Goal: Information Seeking & Learning: Compare options

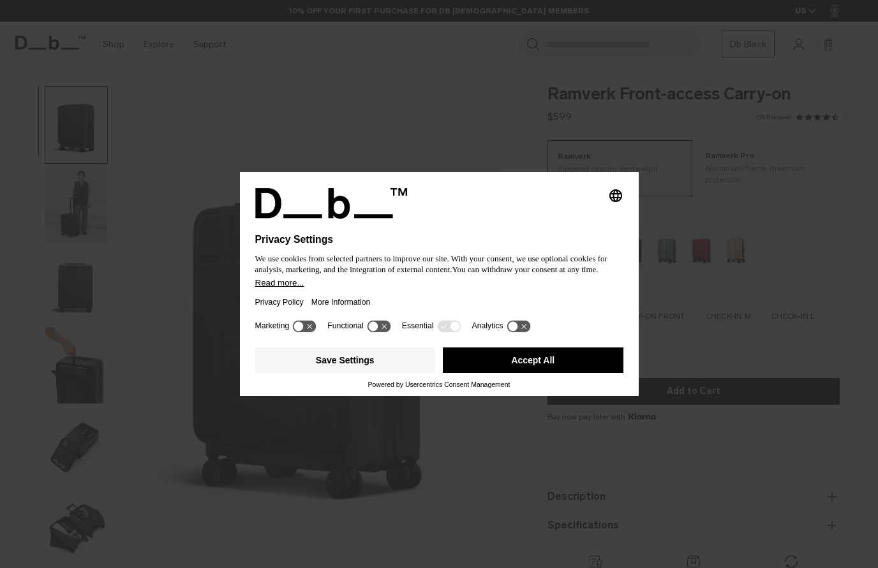
click at [491, 362] on button "Accept All" at bounding box center [533, 361] width 180 height 26
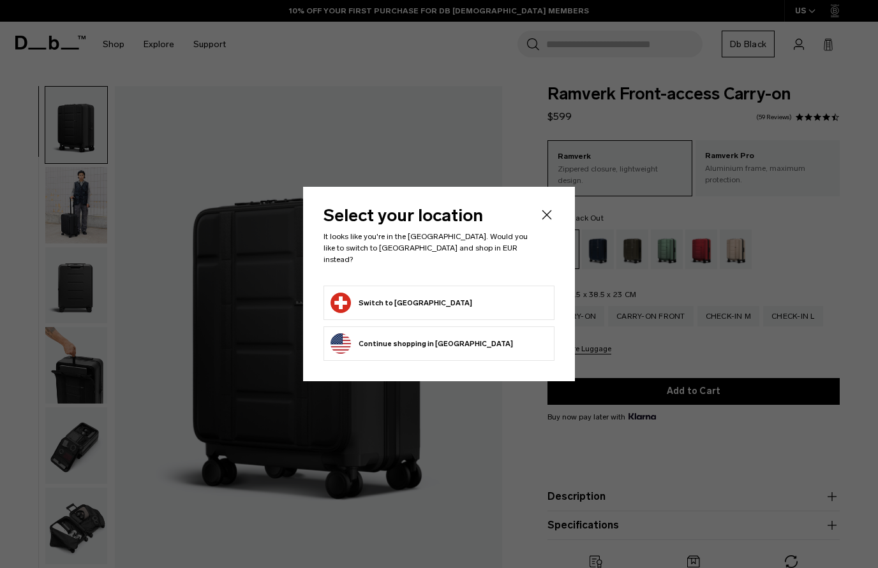
click at [437, 297] on form "Switch to Switzerland" at bounding box center [438, 303] width 217 height 20
click at [376, 297] on button "Switch to Switzerland" at bounding box center [401, 303] width 142 height 20
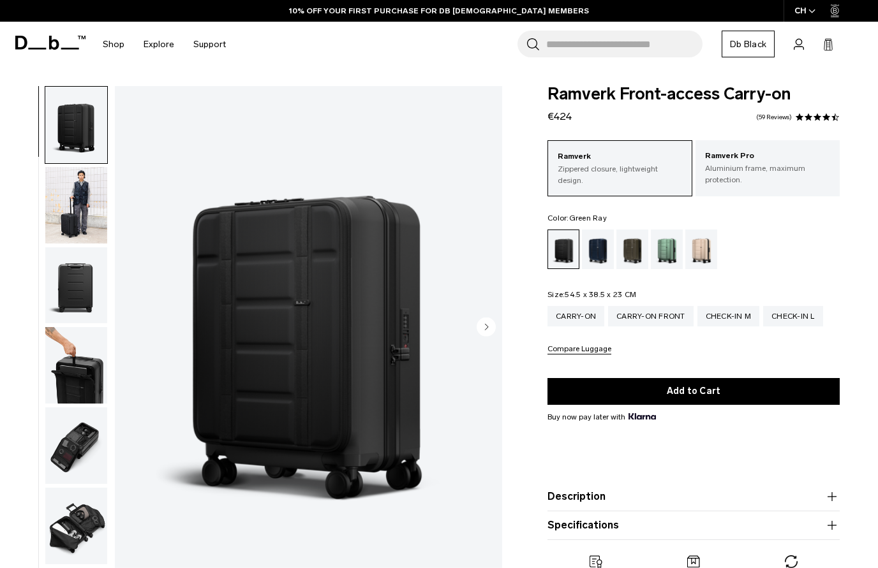
click at [661, 250] on div "Green Ray" at bounding box center [667, 250] width 33 height 40
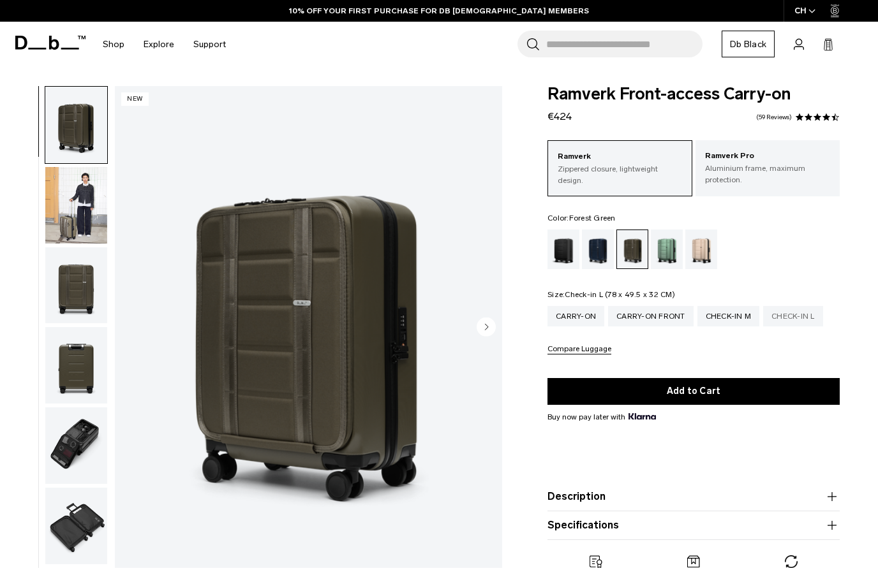
click at [784, 320] on div "Check-in L" at bounding box center [793, 316] width 60 height 20
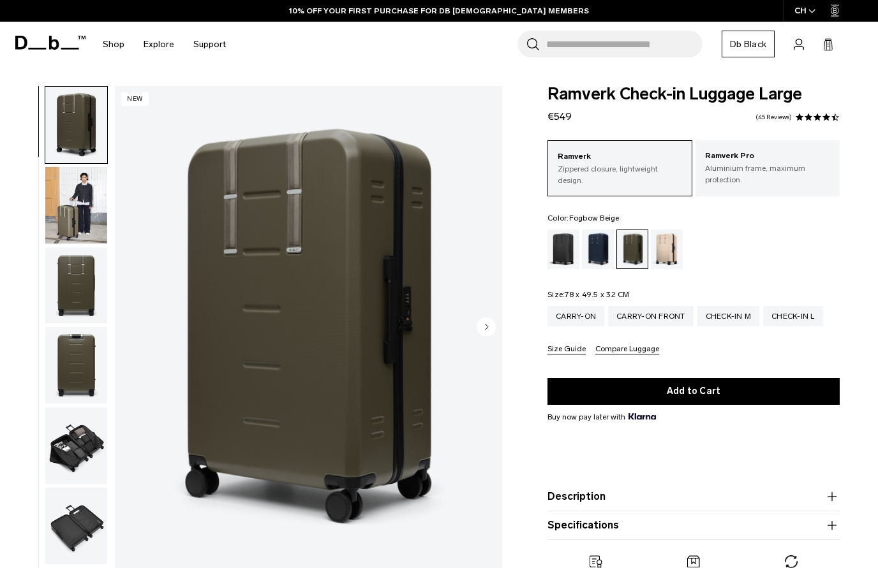
click at [663, 251] on div "Fogbow Beige" at bounding box center [667, 250] width 33 height 40
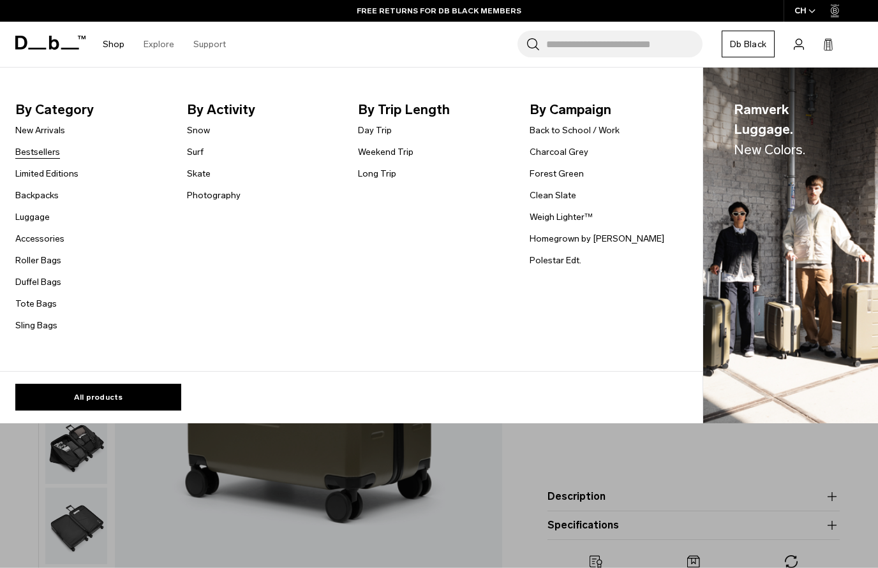
click at [49, 155] on link "Bestsellers" at bounding box center [37, 151] width 45 height 13
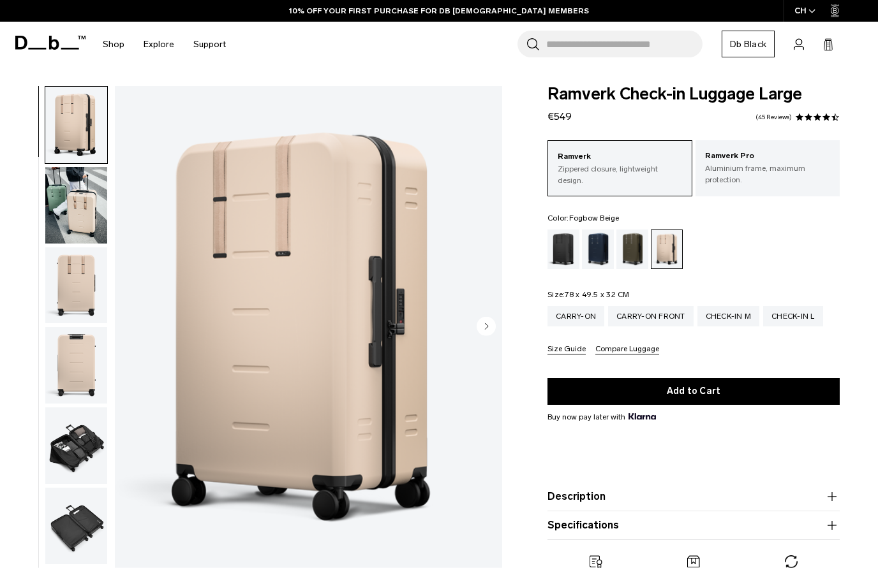
click at [486, 323] on circle "Next slide" at bounding box center [485, 326] width 19 height 19
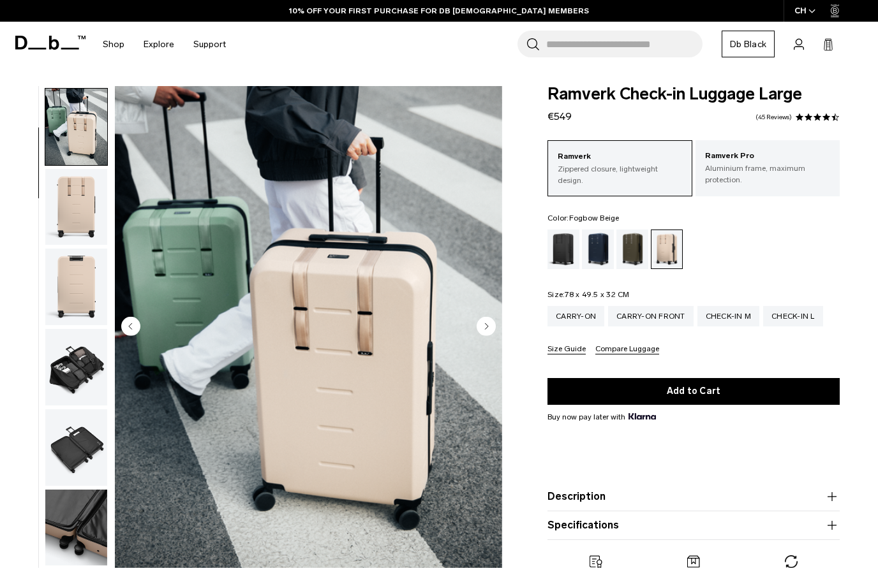
scroll to position [81, 0]
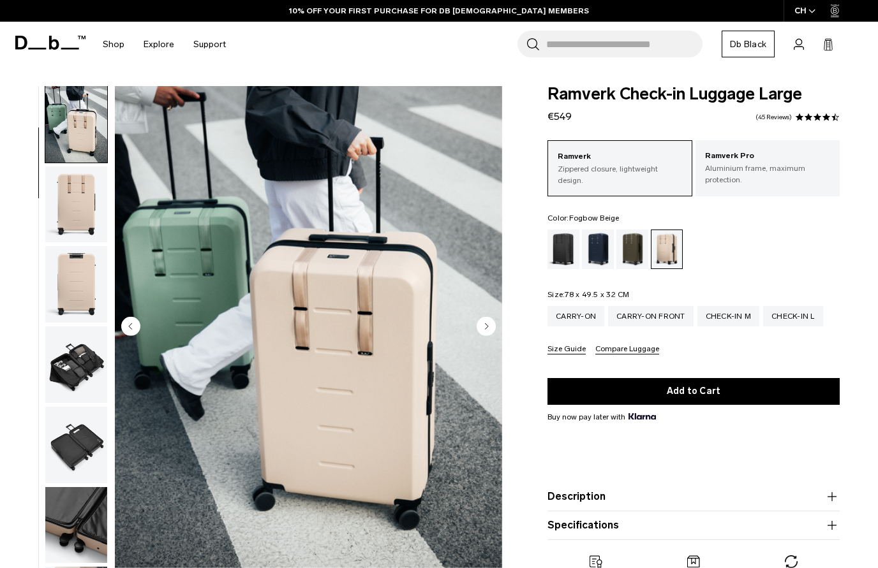
click at [486, 323] on circle "Next slide" at bounding box center [485, 326] width 19 height 19
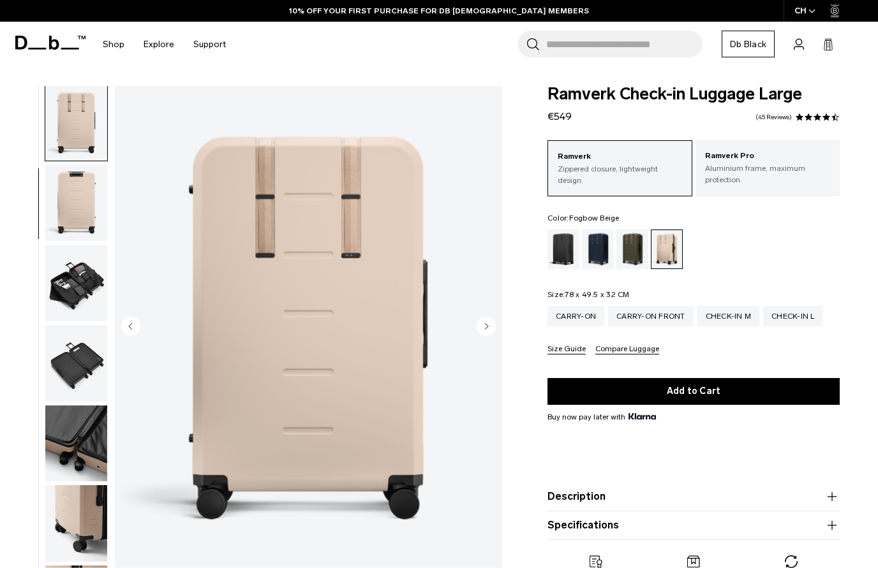
click at [486, 323] on circle "Next slide" at bounding box center [485, 326] width 19 height 19
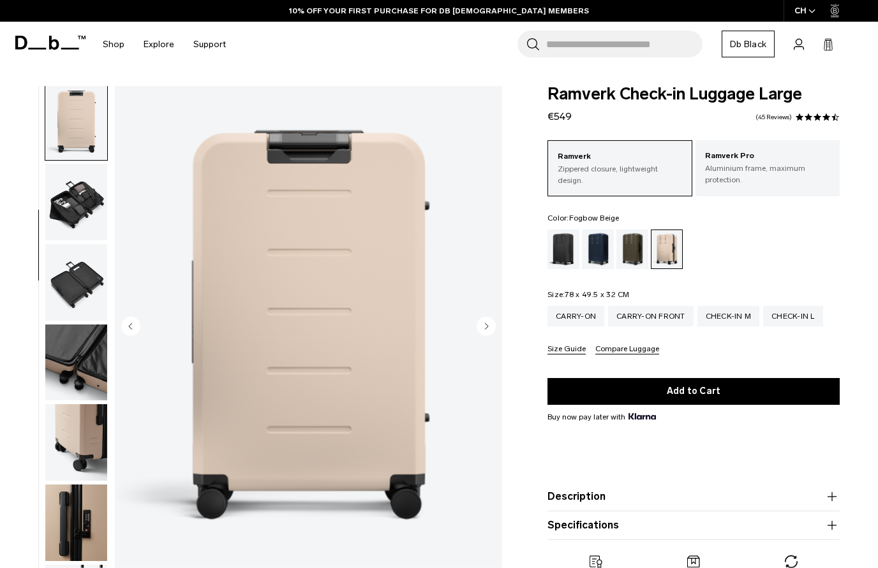
click at [486, 323] on circle "Next slide" at bounding box center [485, 326] width 19 height 19
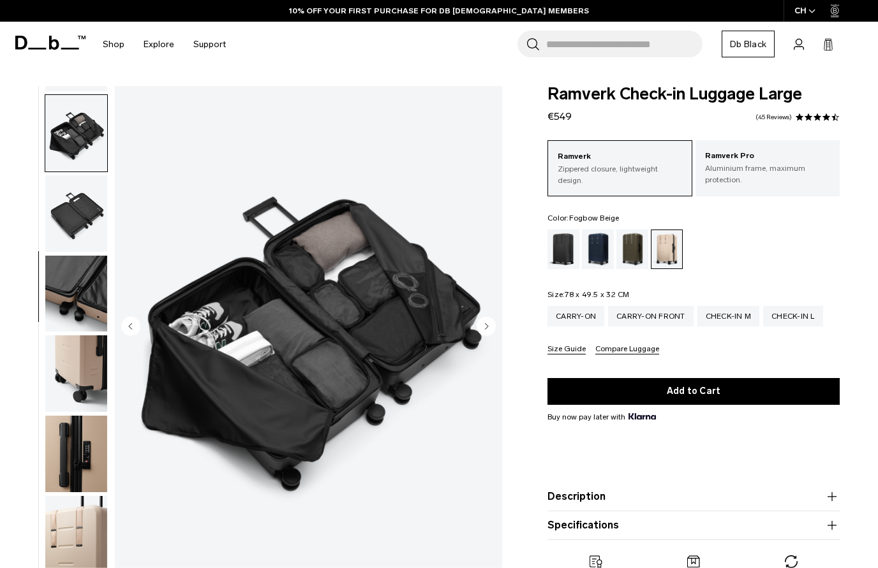
scroll to position [325, 0]
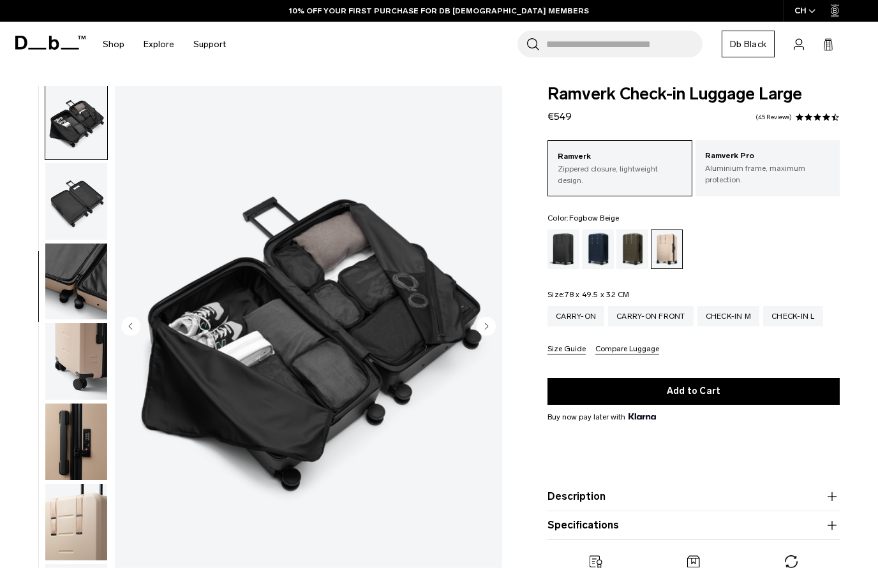
click at [486, 323] on circle "Next slide" at bounding box center [485, 326] width 19 height 19
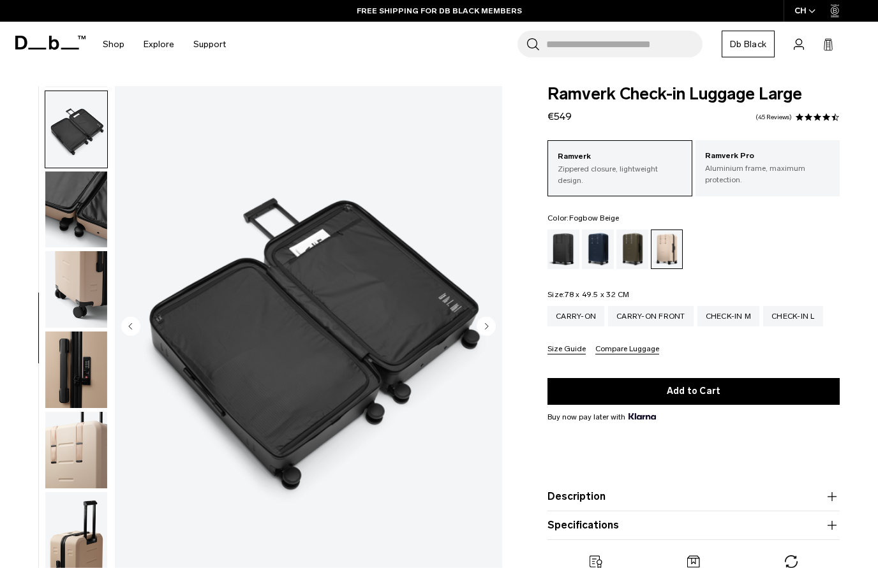
click at [486, 323] on circle "Next slide" at bounding box center [485, 326] width 19 height 19
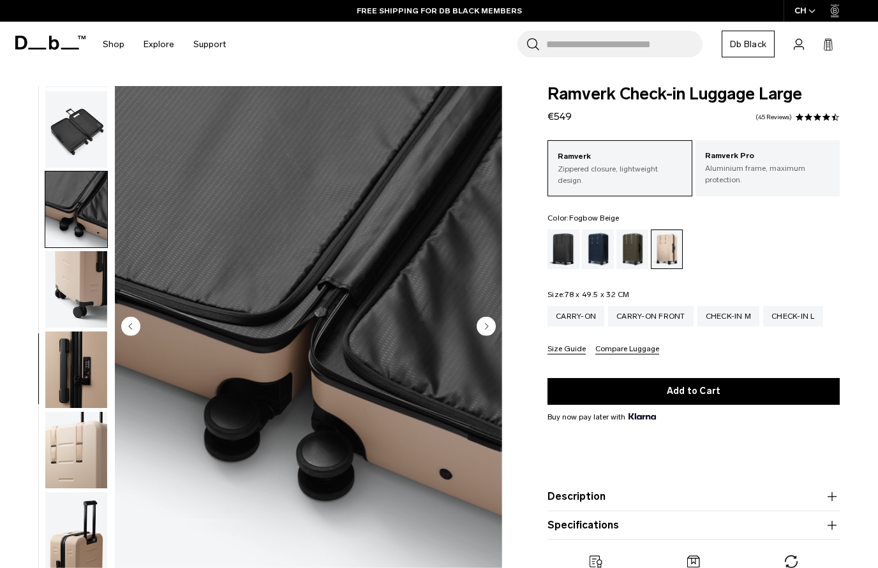
scroll to position [407, 0]
click at [486, 323] on circle "Next slide" at bounding box center [485, 326] width 19 height 19
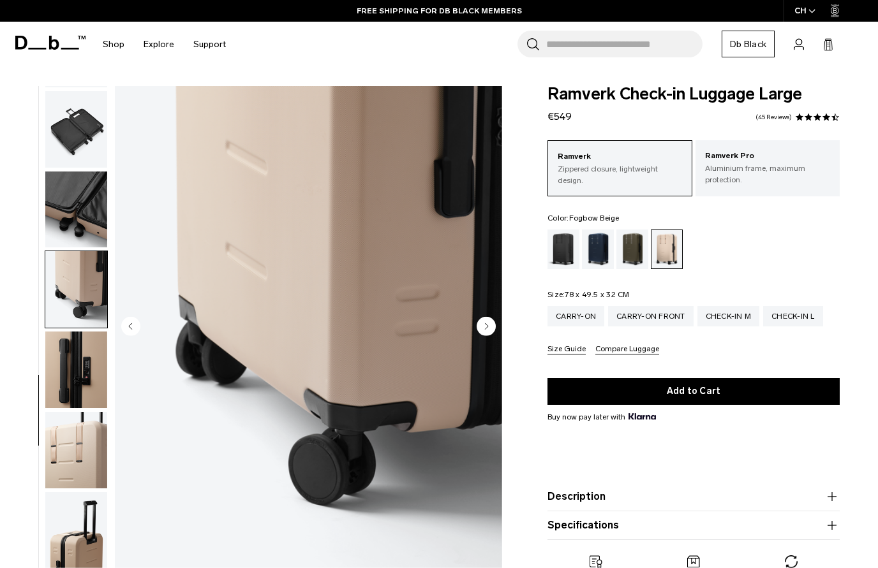
click at [486, 323] on circle "Next slide" at bounding box center [485, 326] width 19 height 19
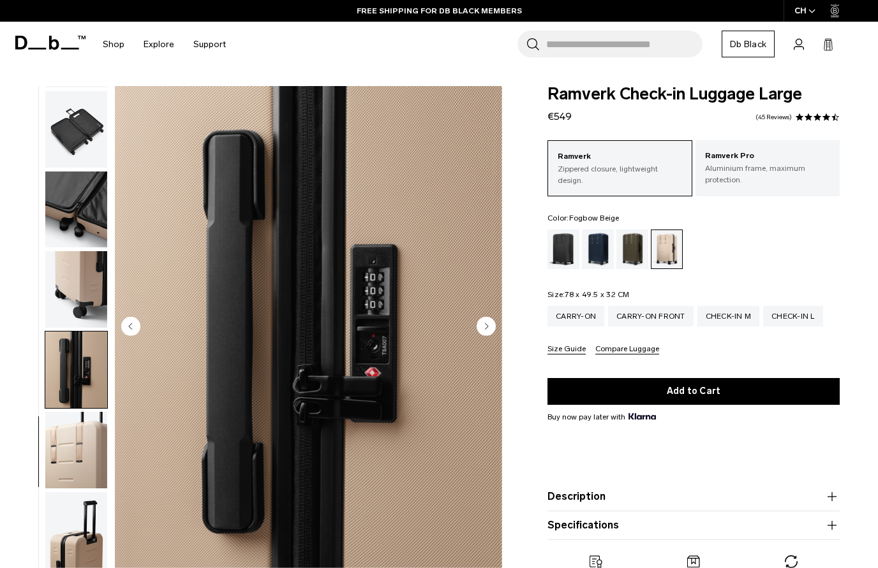
click at [486, 323] on circle "Next slide" at bounding box center [485, 326] width 19 height 19
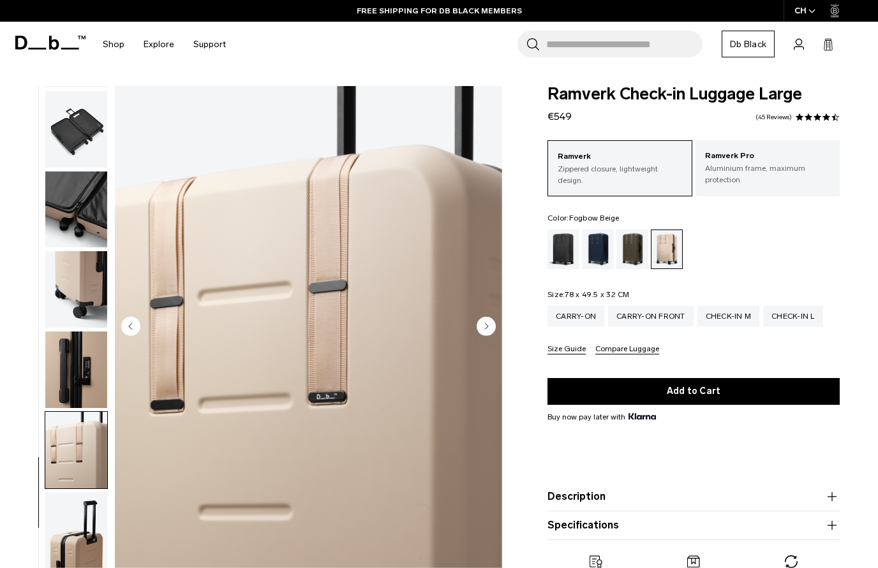
click at [486, 323] on circle "Next slide" at bounding box center [485, 326] width 19 height 19
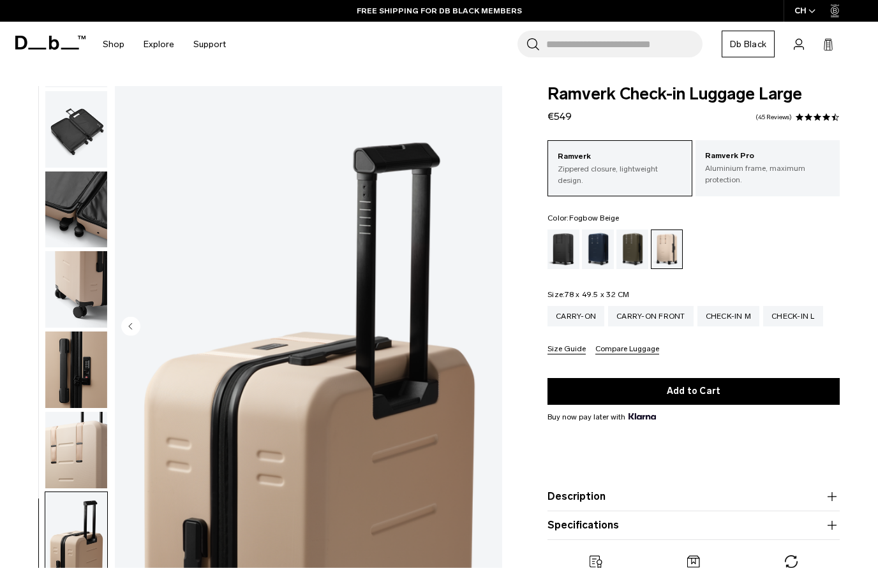
click at [486, 323] on img "11 / 11" at bounding box center [308, 327] width 387 height 483
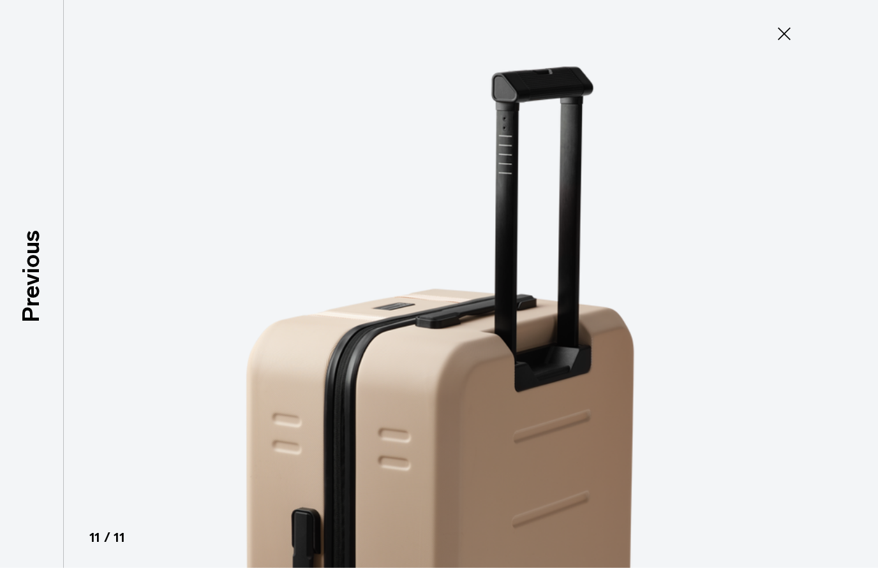
click at [486, 323] on img at bounding box center [439, 284] width 574 height 568
click at [782, 24] on icon at bounding box center [784, 34] width 20 height 20
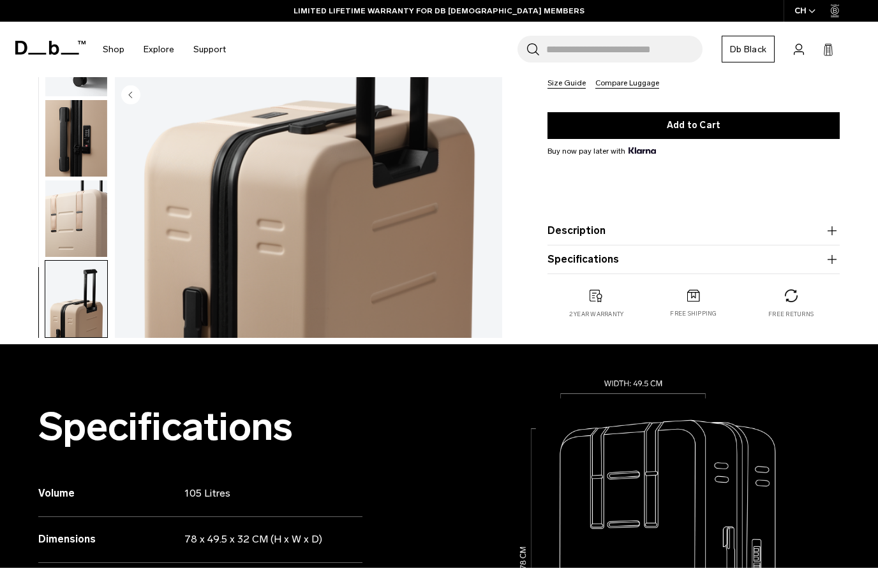
scroll to position [0, 0]
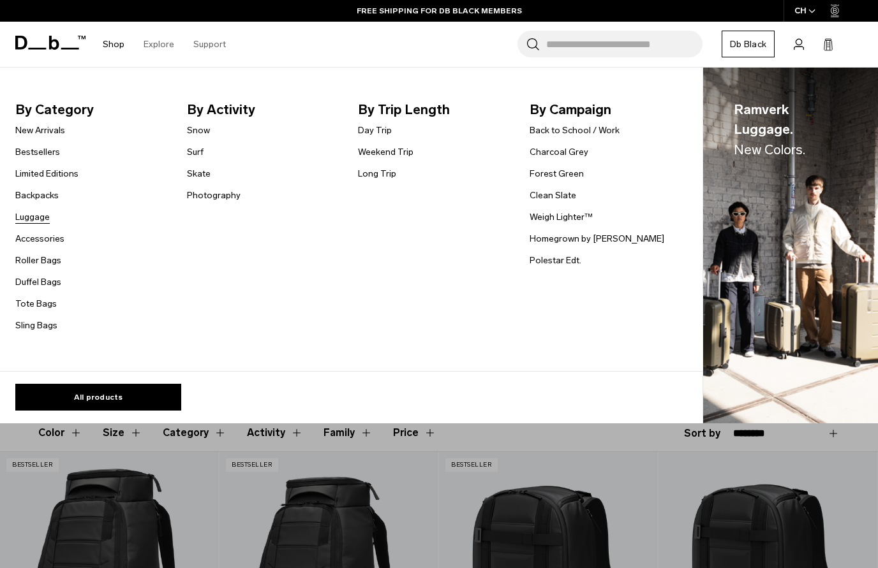
click at [44, 217] on link "Luggage" at bounding box center [32, 216] width 34 height 13
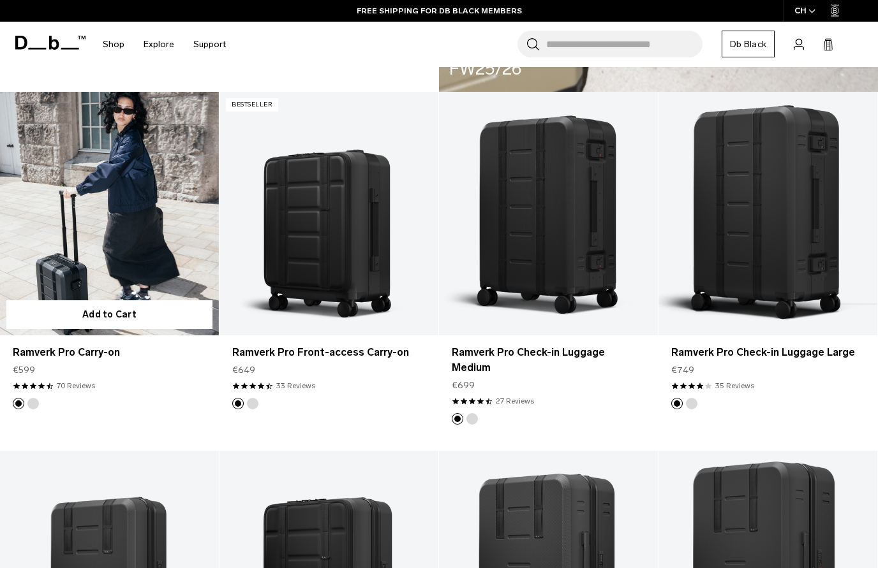
scroll to position [2287, 0]
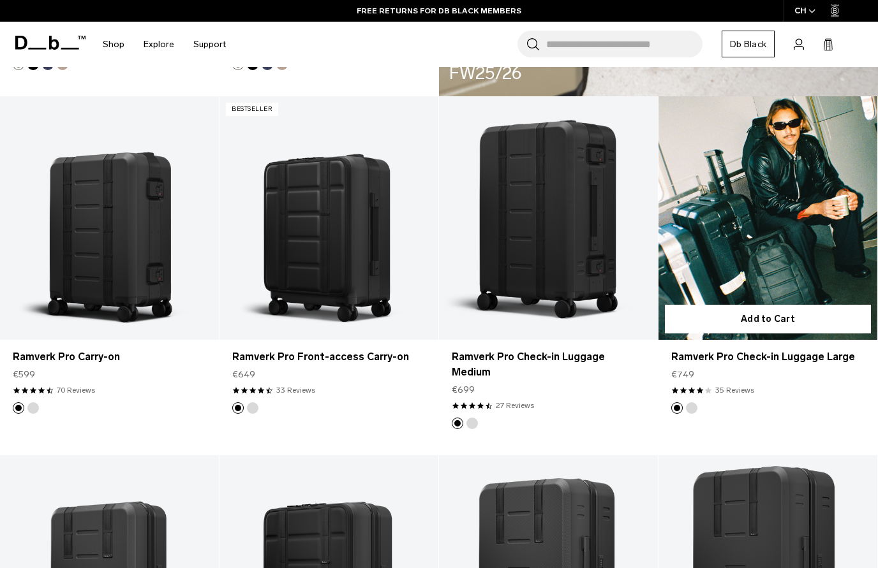
click at [756, 255] on link "Ramverk Pro Check-in Luggage Large" at bounding box center [767, 217] width 219 height 243
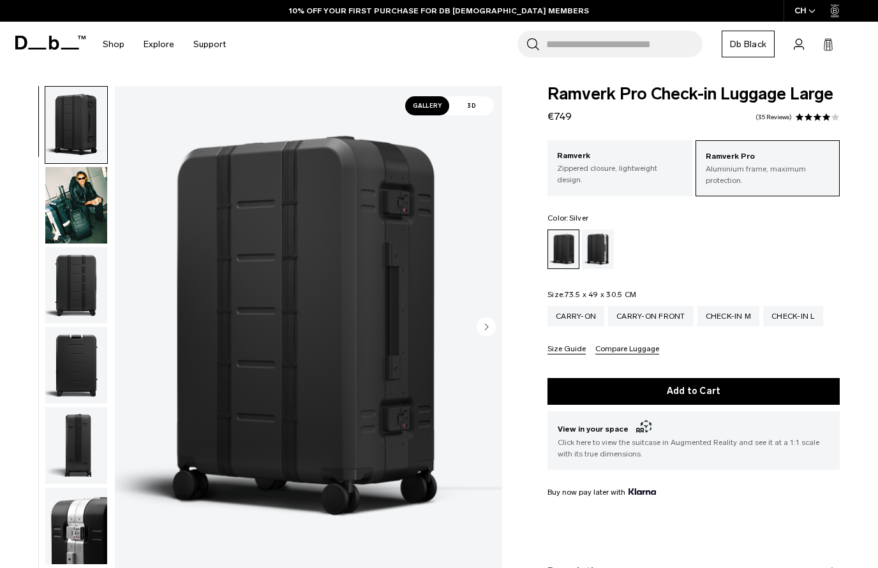
click at [600, 247] on div "Silver" at bounding box center [598, 250] width 33 height 40
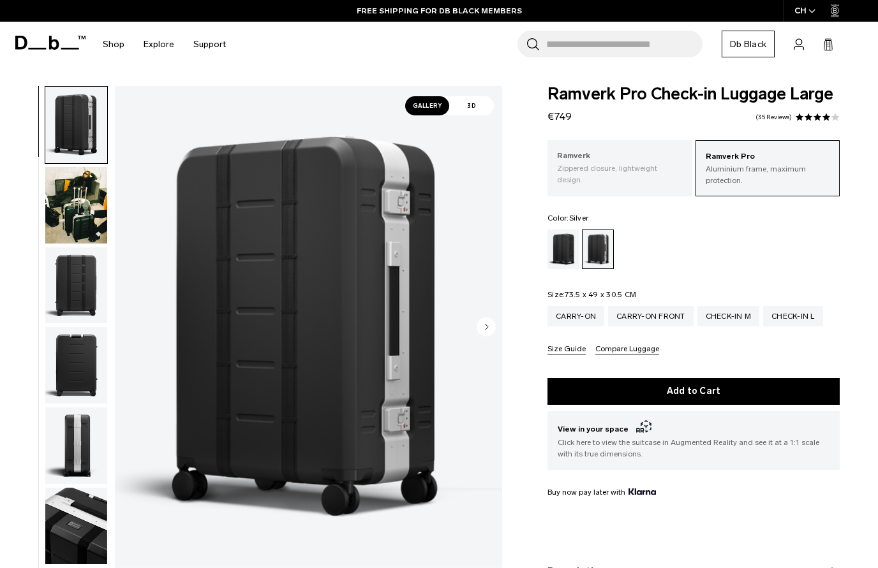
click at [601, 182] on div "Ramverk Zippered closure, lightweight design." at bounding box center [619, 167] width 144 height 55
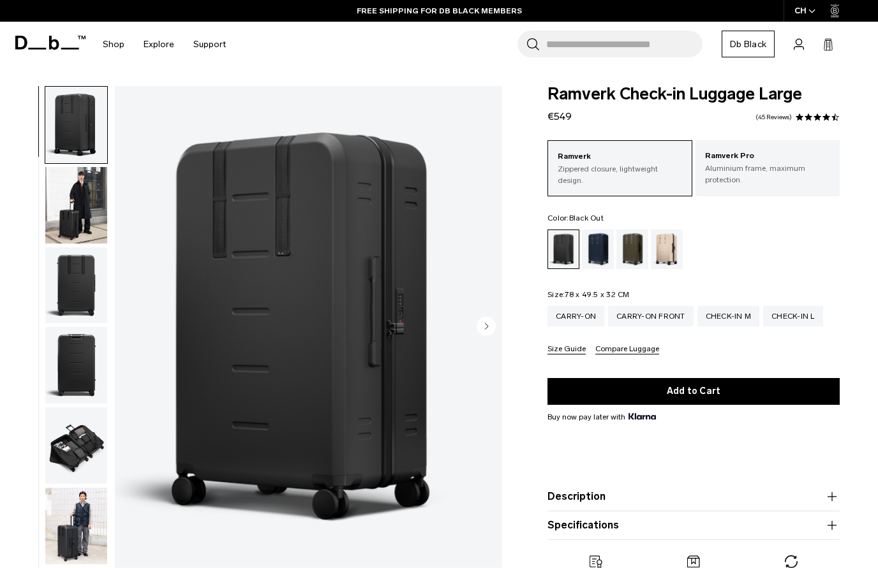
click at [411, 567] on img "1 / 11" at bounding box center [308, 327] width 387 height 483
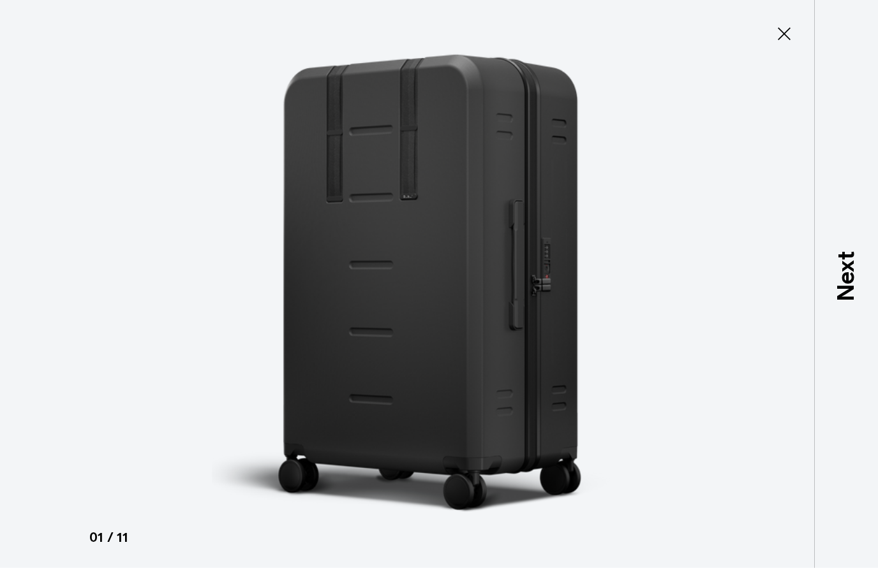
click at [781, 34] on icon at bounding box center [784, 34] width 20 height 20
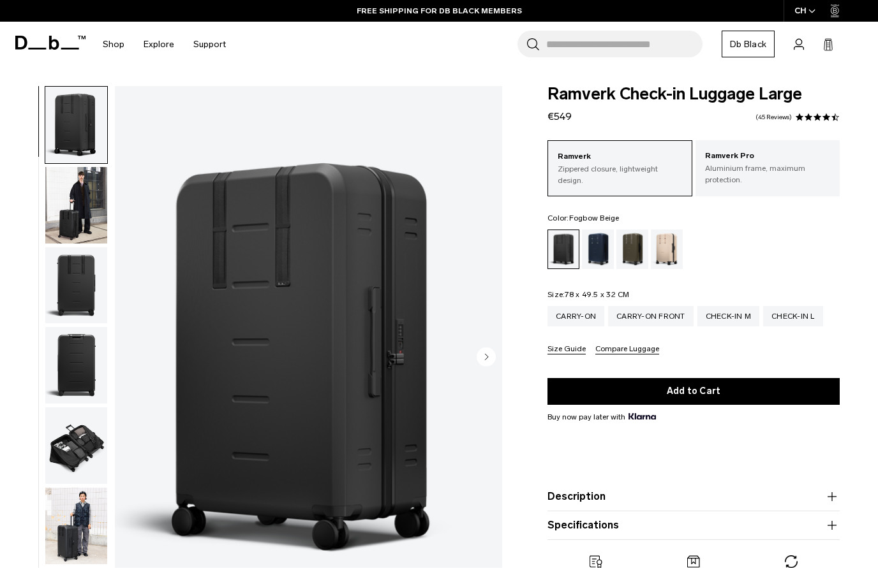
click at [663, 252] on div "Fogbow Beige" at bounding box center [667, 250] width 33 height 40
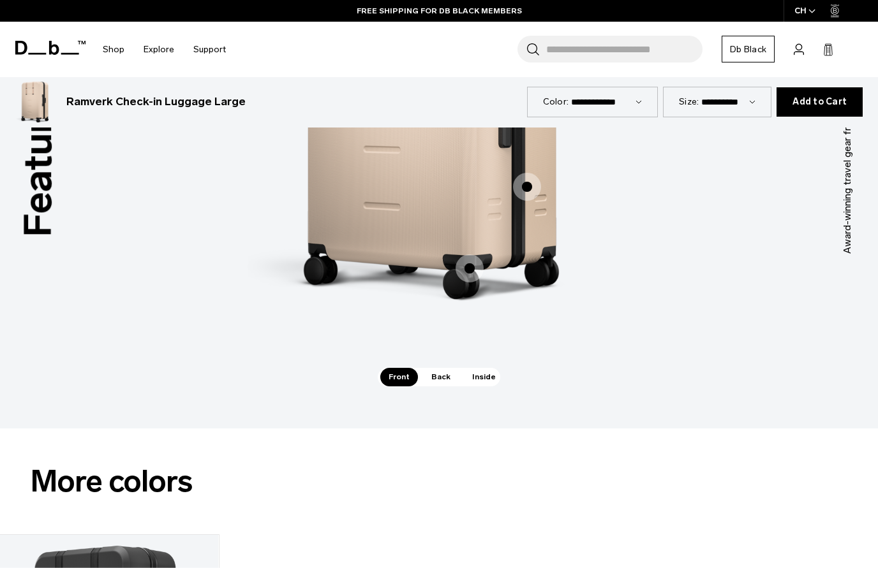
scroll to position [1263, 0]
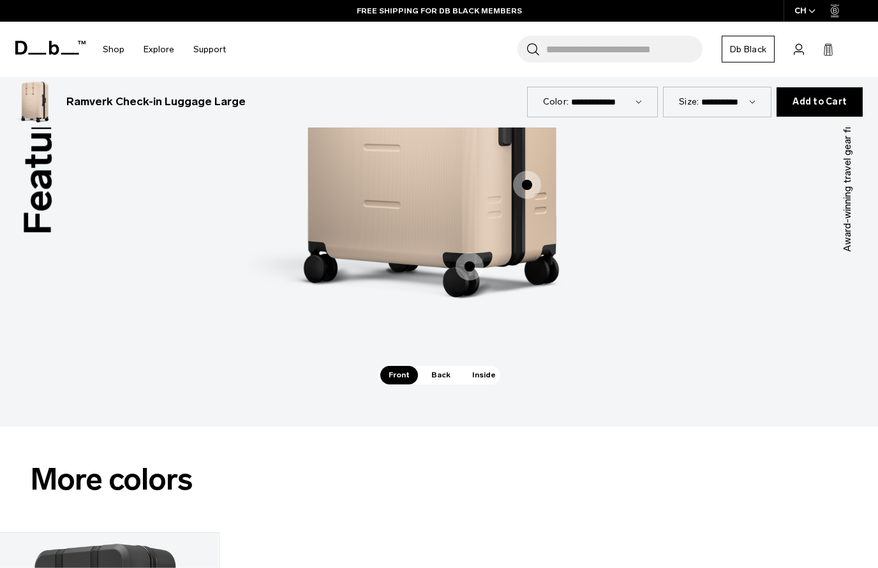
click at [477, 366] on span "Inside" at bounding box center [484, 375] width 40 height 18
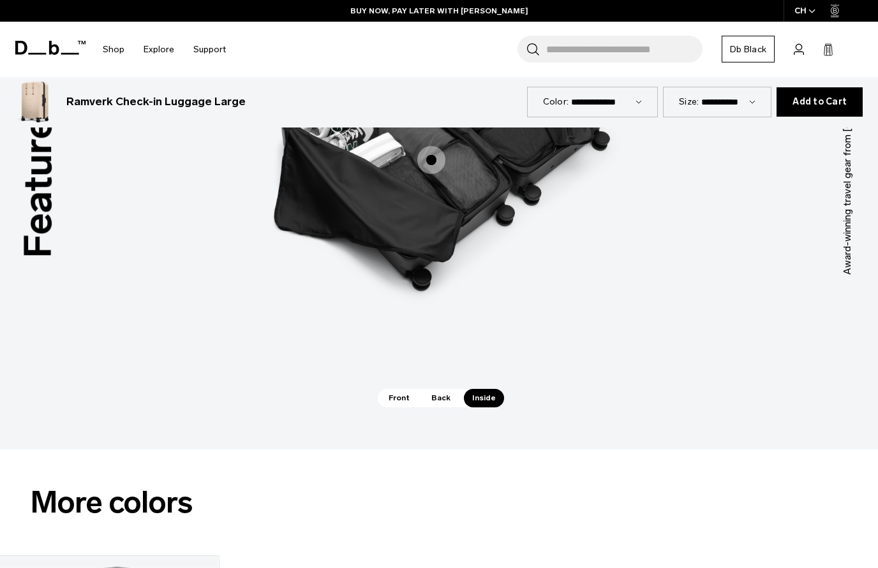
scroll to position [1274, 0]
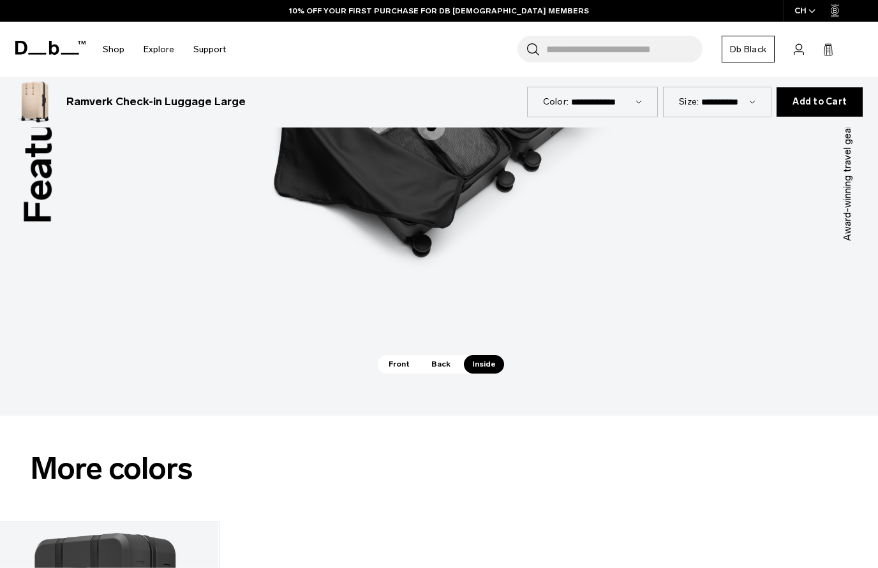
click at [439, 355] on span "Back" at bounding box center [441, 364] width 36 height 18
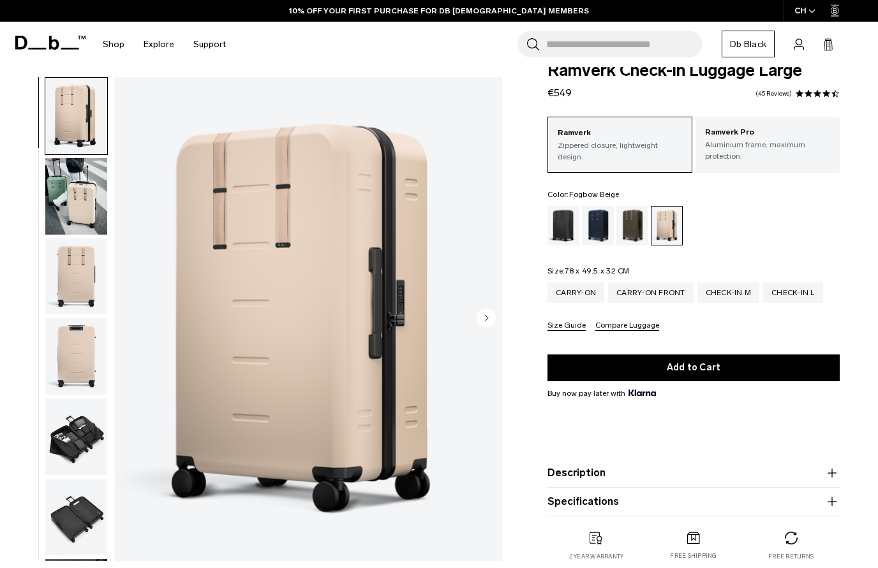
scroll to position [0, 0]
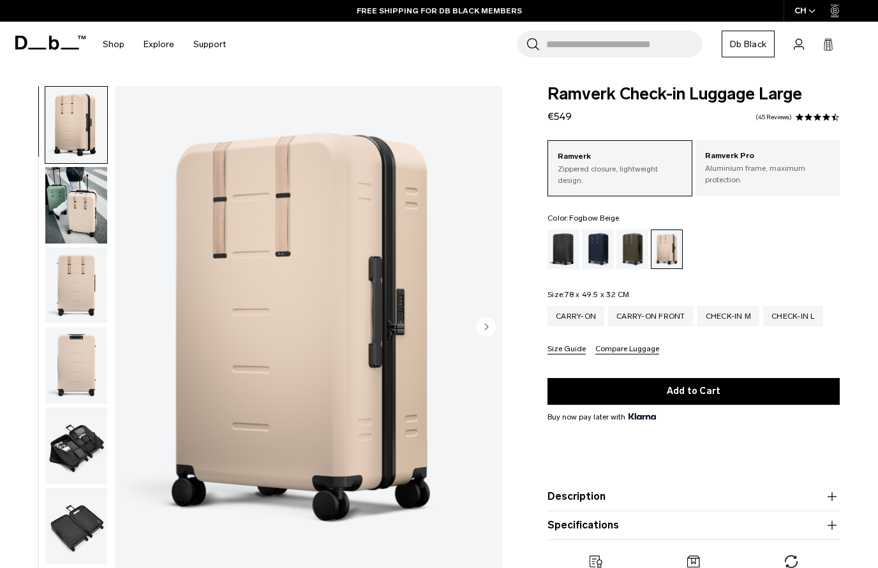
click at [485, 325] on circle "Next slide" at bounding box center [485, 326] width 19 height 19
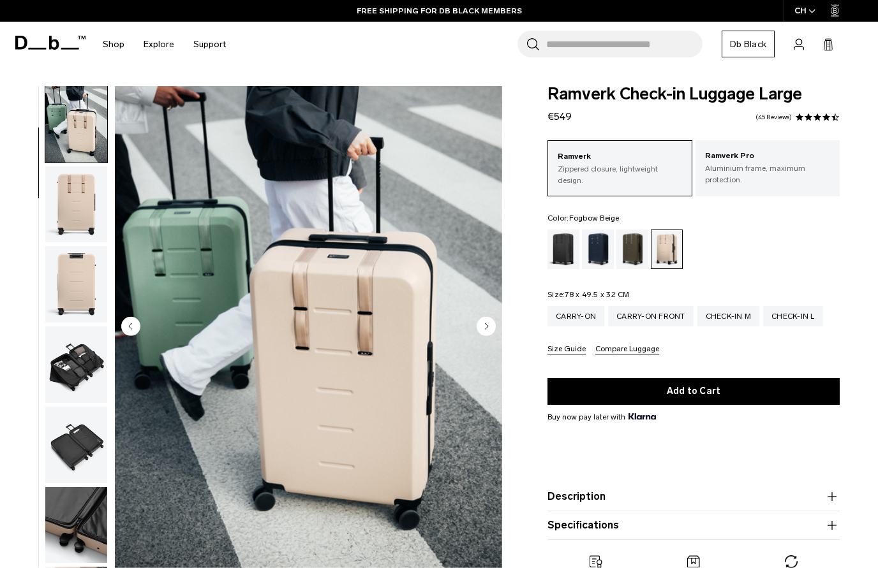
click at [485, 325] on circle "Next slide" at bounding box center [485, 326] width 19 height 19
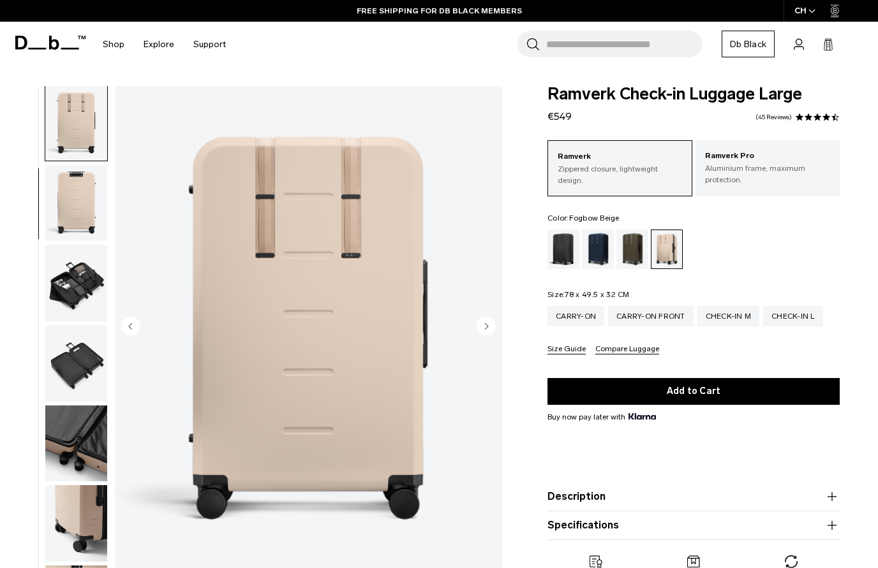
click at [485, 325] on circle "Next slide" at bounding box center [485, 326] width 19 height 19
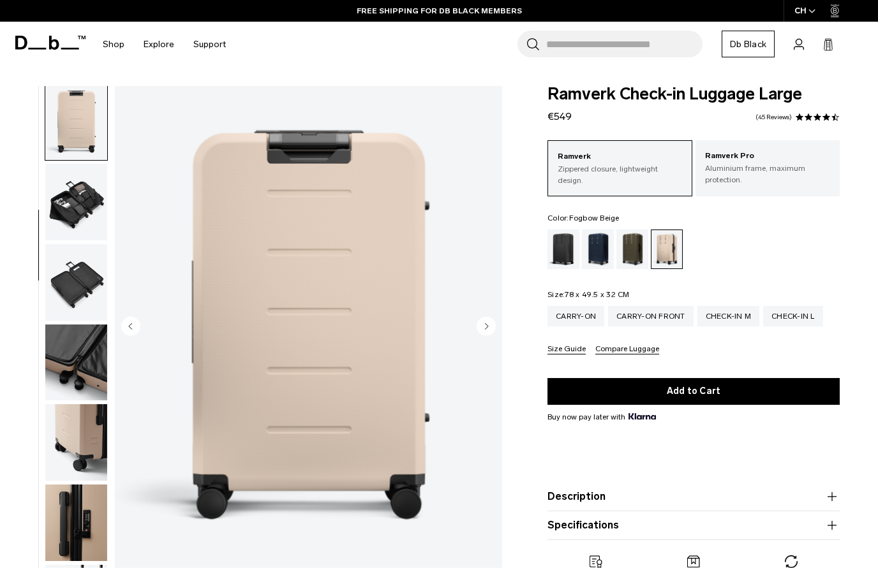
click at [485, 325] on circle "Next slide" at bounding box center [485, 326] width 19 height 19
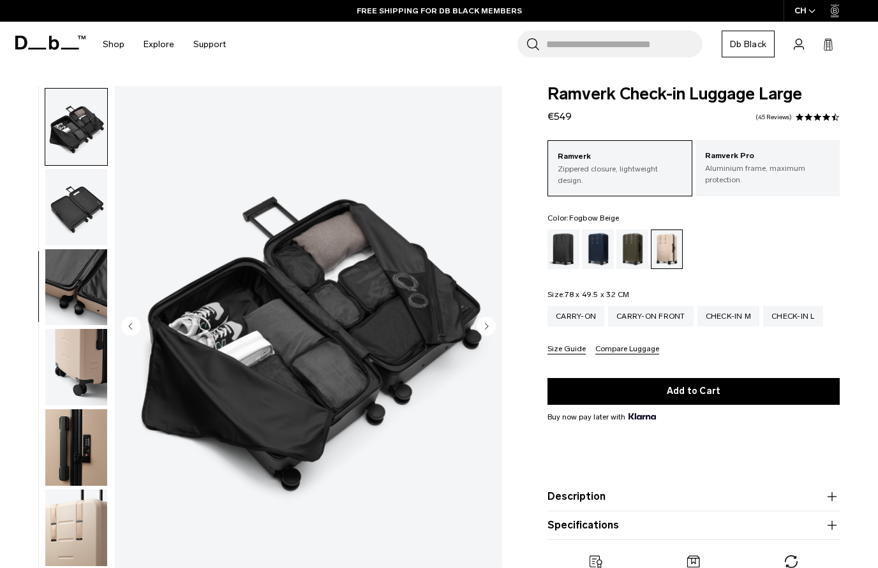
scroll to position [325, 0]
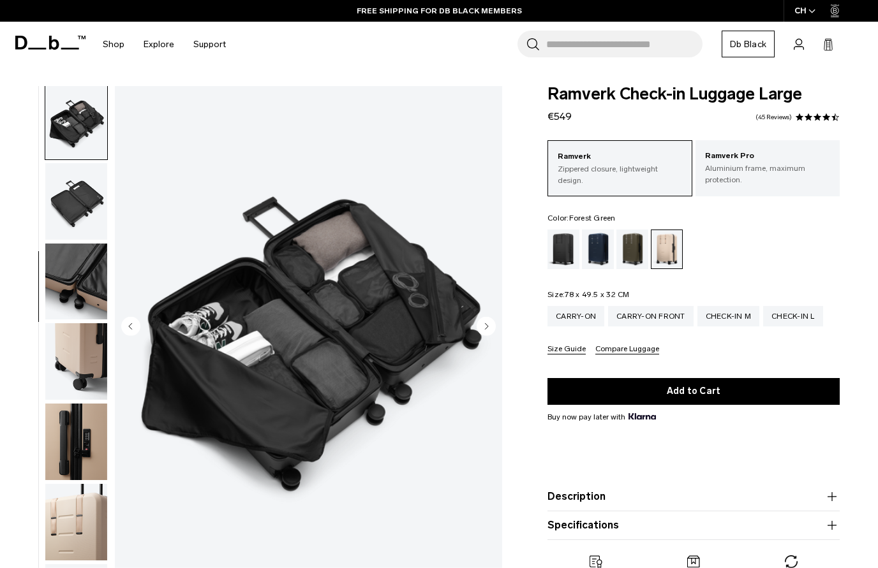
click at [629, 248] on div "Forest Green" at bounding box center [632, 250] width 33 height 40
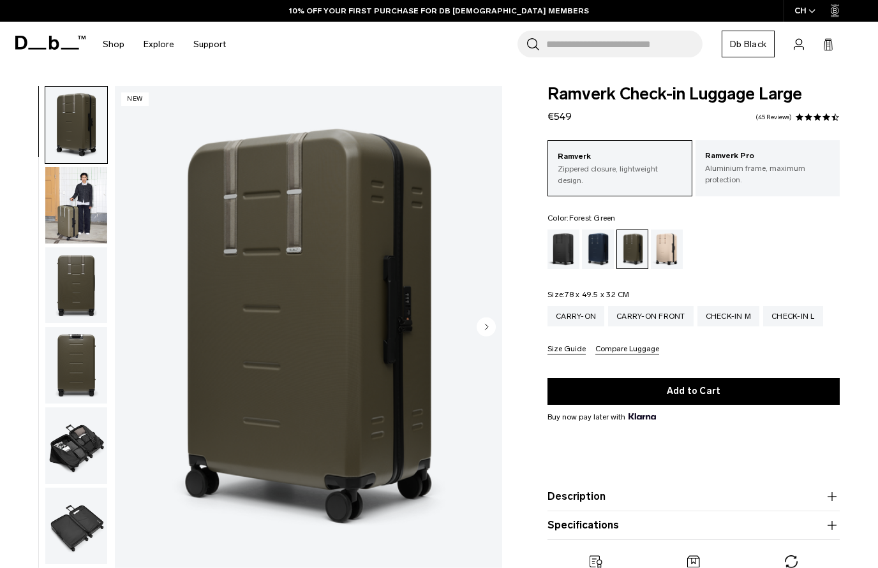
click at [485, 327] on circle "Next slide" at bounding box center [485, 326] width 19 height 19
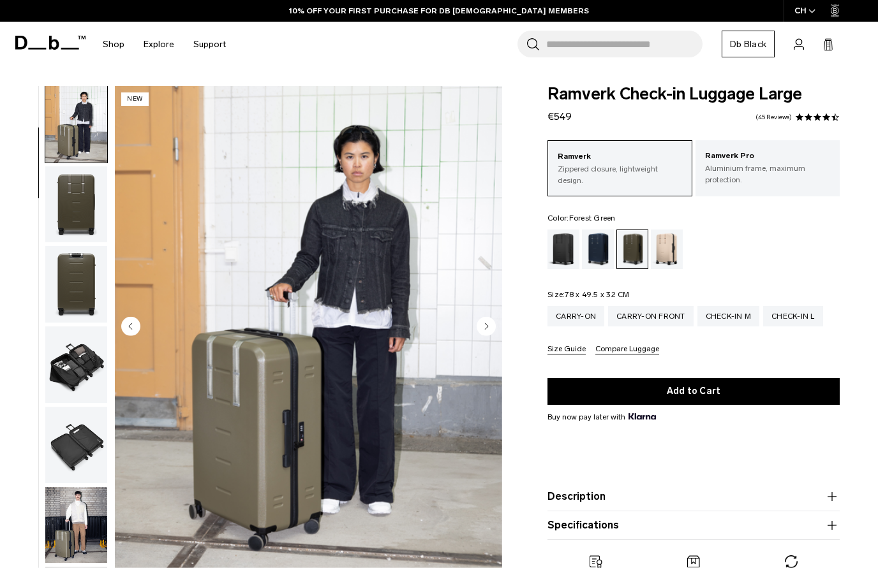
scroll to position [81, 0]
click at [634, 351] on button "Compare Luggage" at bounding box center [627, 350] width 64 height 10
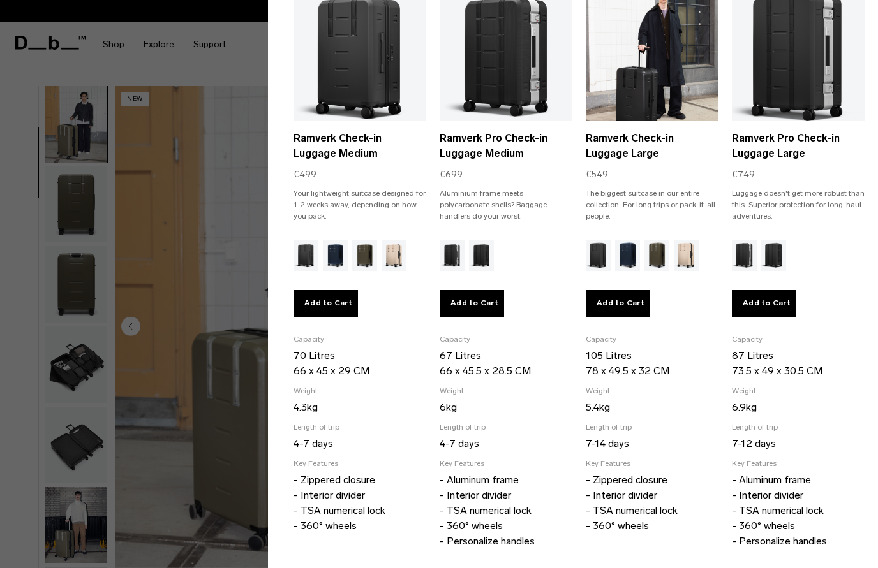
scroll to position [144, 0]
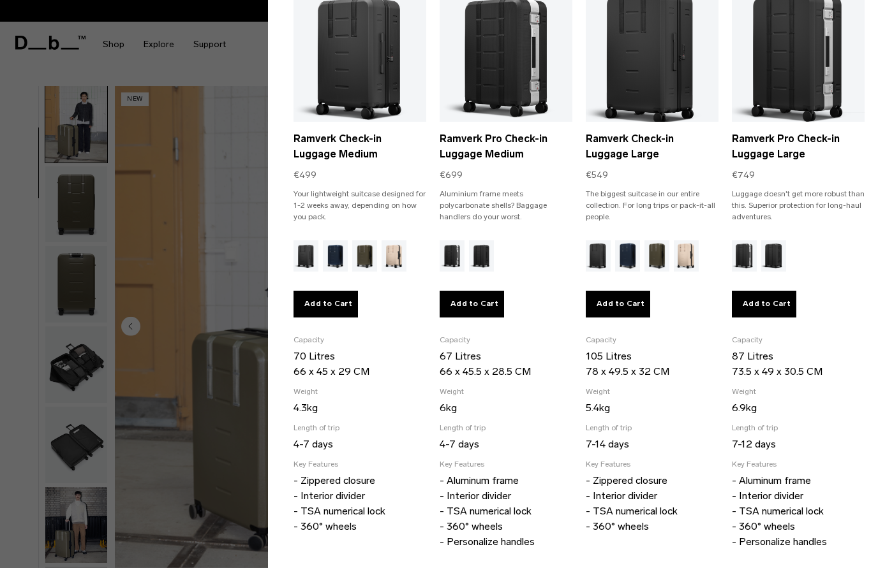
click at [138, 335] on div at bounding box center [439, 284] width 878 height 568
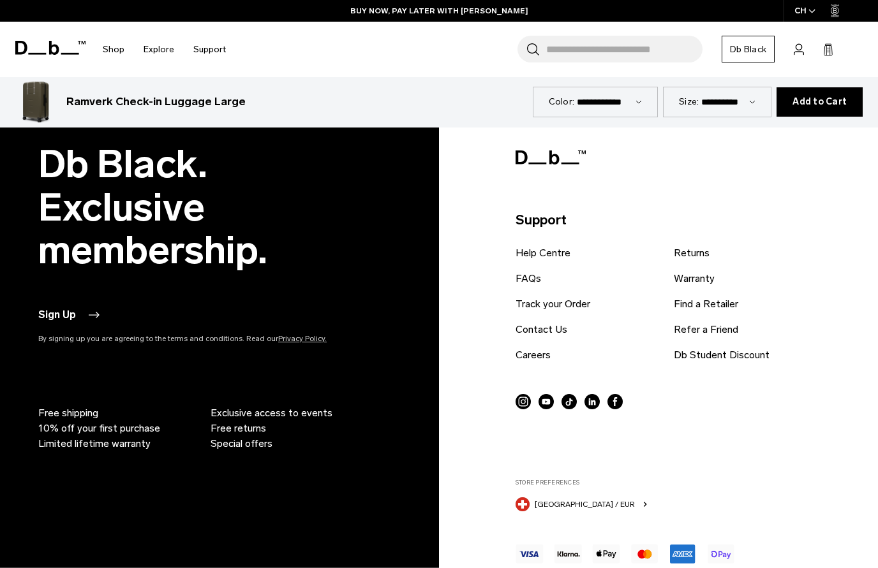
scroll to position [3968, 0]
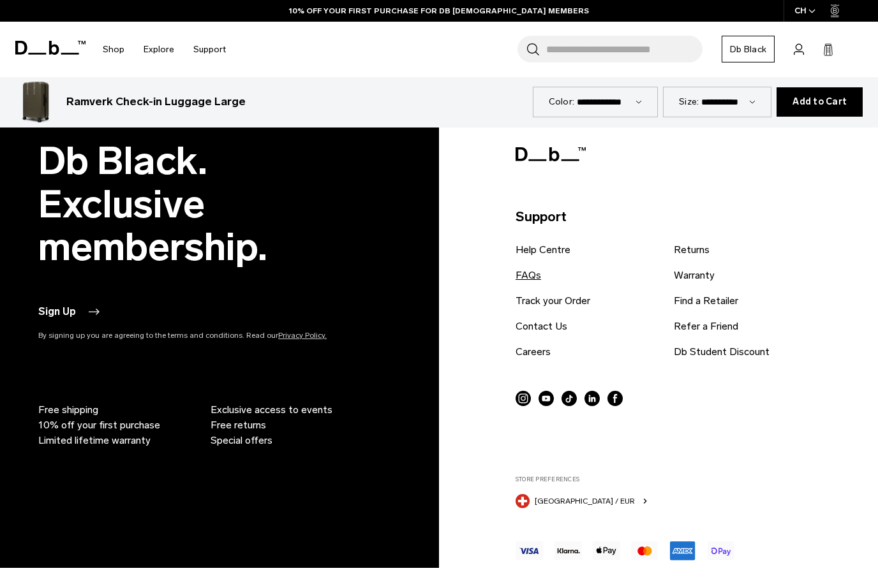
click at [520, 268] on link "FAQs" at bounding box center [528, 275] width 26 height 15
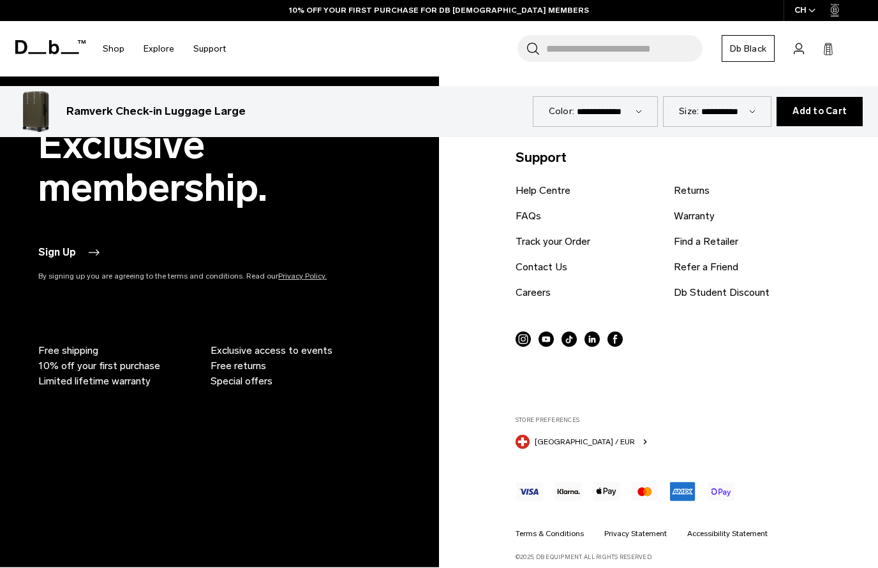
scroll to position [4016, 0]
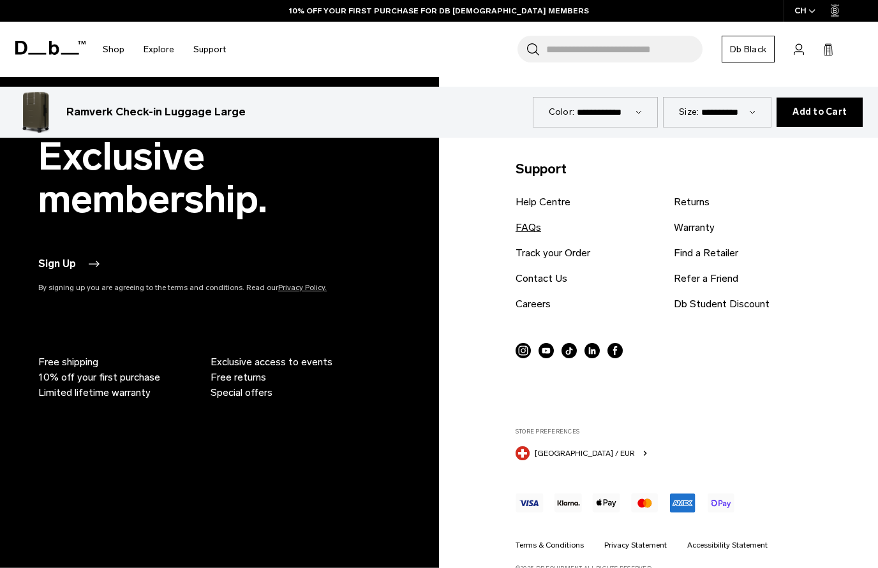
click at [534, 220] on link "FAQs" at bounding box center [528, 227] width 26 height 15
